Goal: Transaction & Acquisition: Purchase product/service

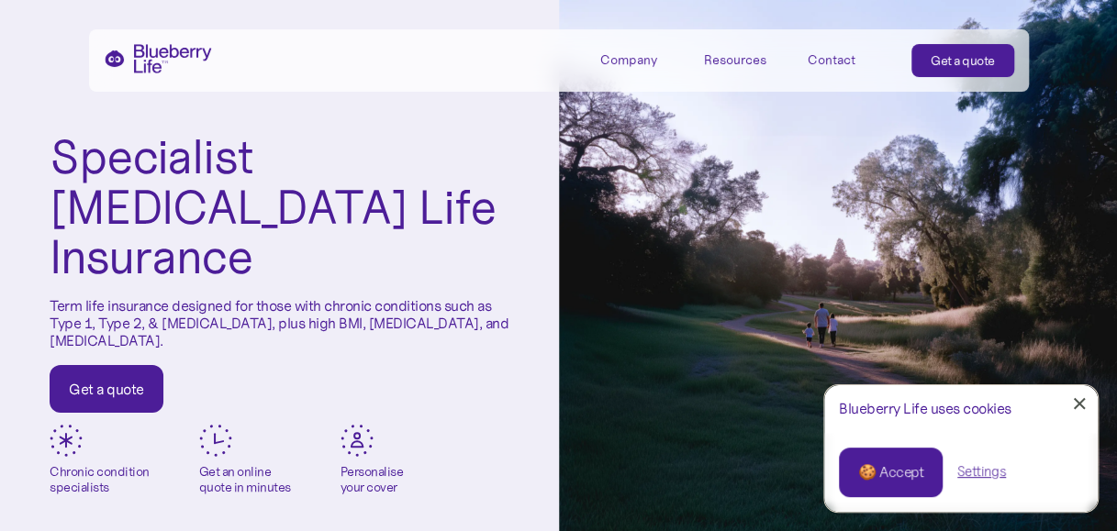
click at [139, 365] on link "Get a quote" at bounding box center [107, 389] width 114 height 48
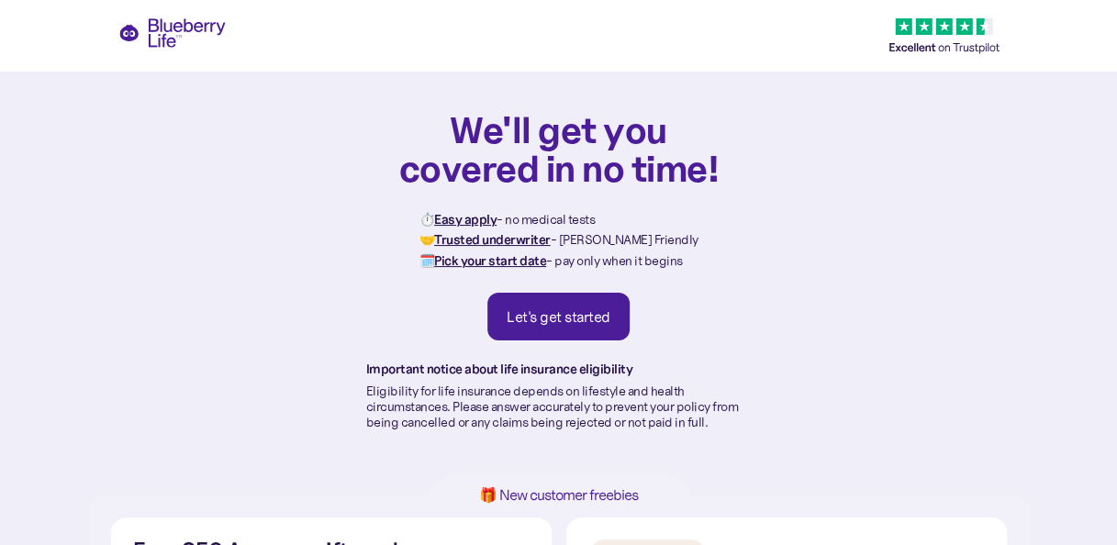
click at [593, 316] on div "Let's get started" at bounding box center [559, 316] width 104 height 18
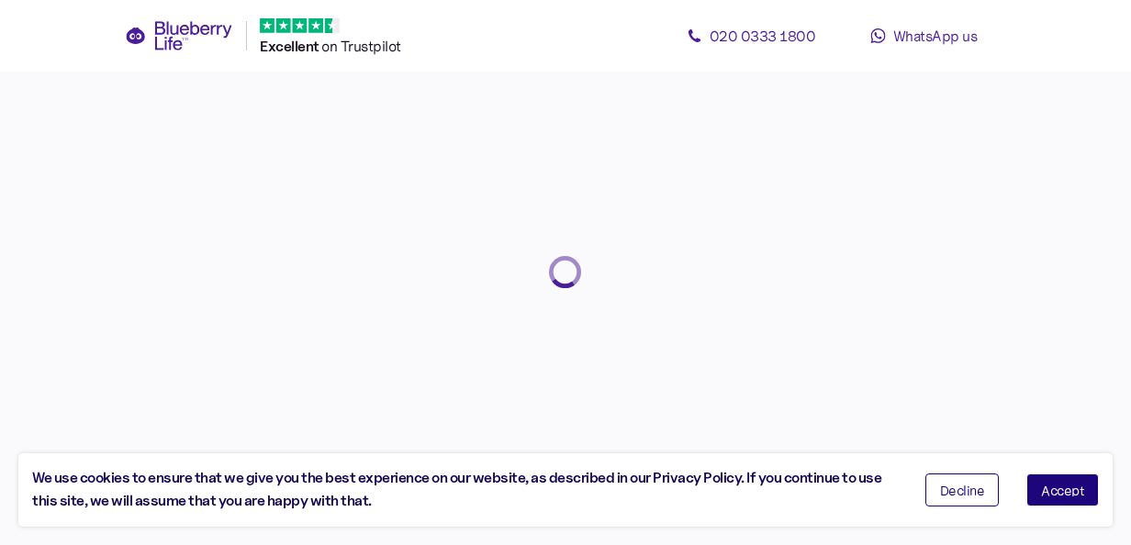
click at [976, 483] on button "Decline" at bounding box center [962, 490] width 74 height 33
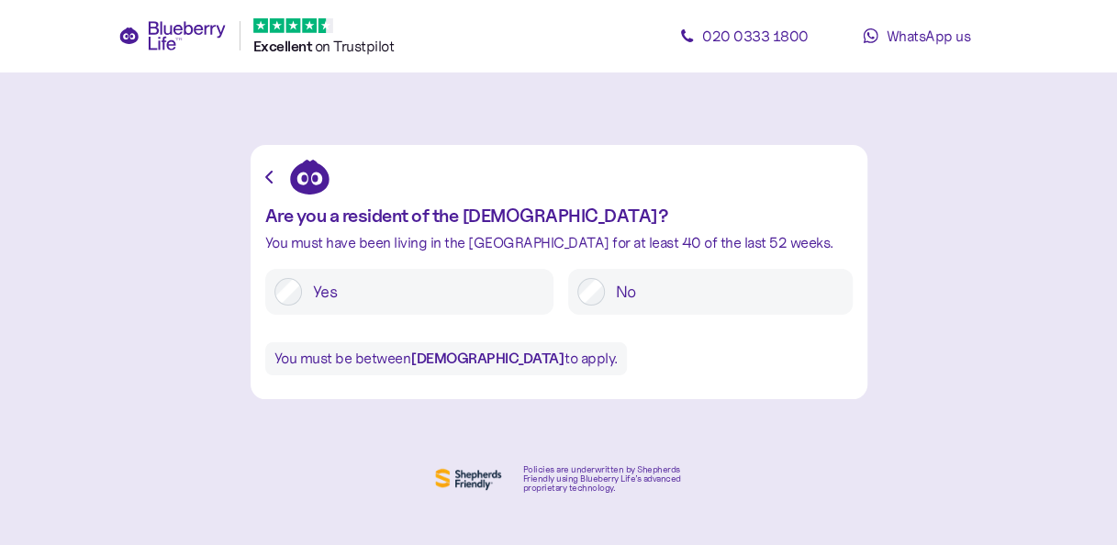
click at [475, 302] on label "Yes" at bounding box center [423, 292] width 242 height 28
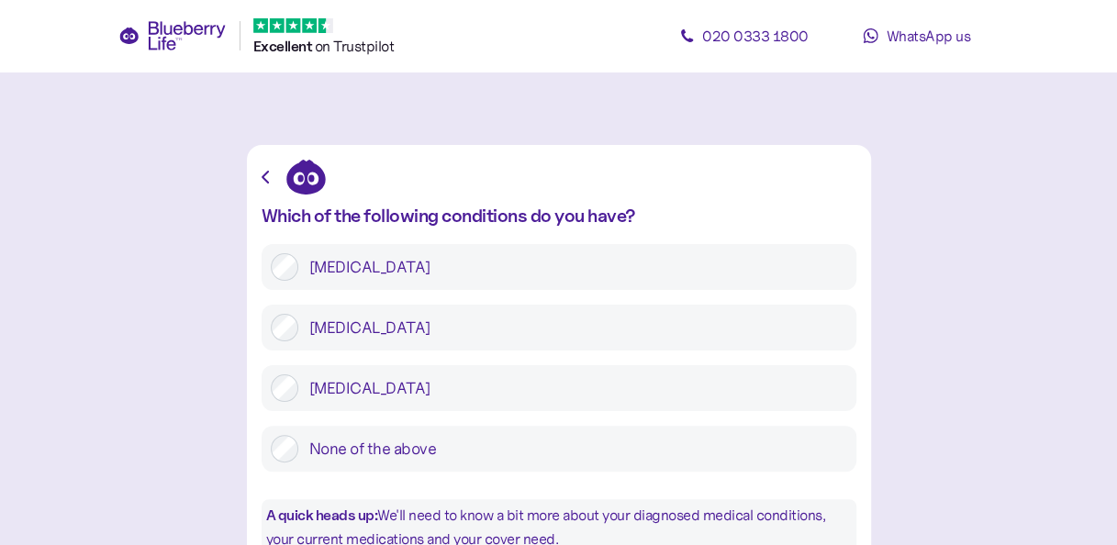
click at [523, 265] on label "[MEDICAL_DATA]" at bounding box center [572, 267] width 549 height 28
